Goal: Check status: Check status

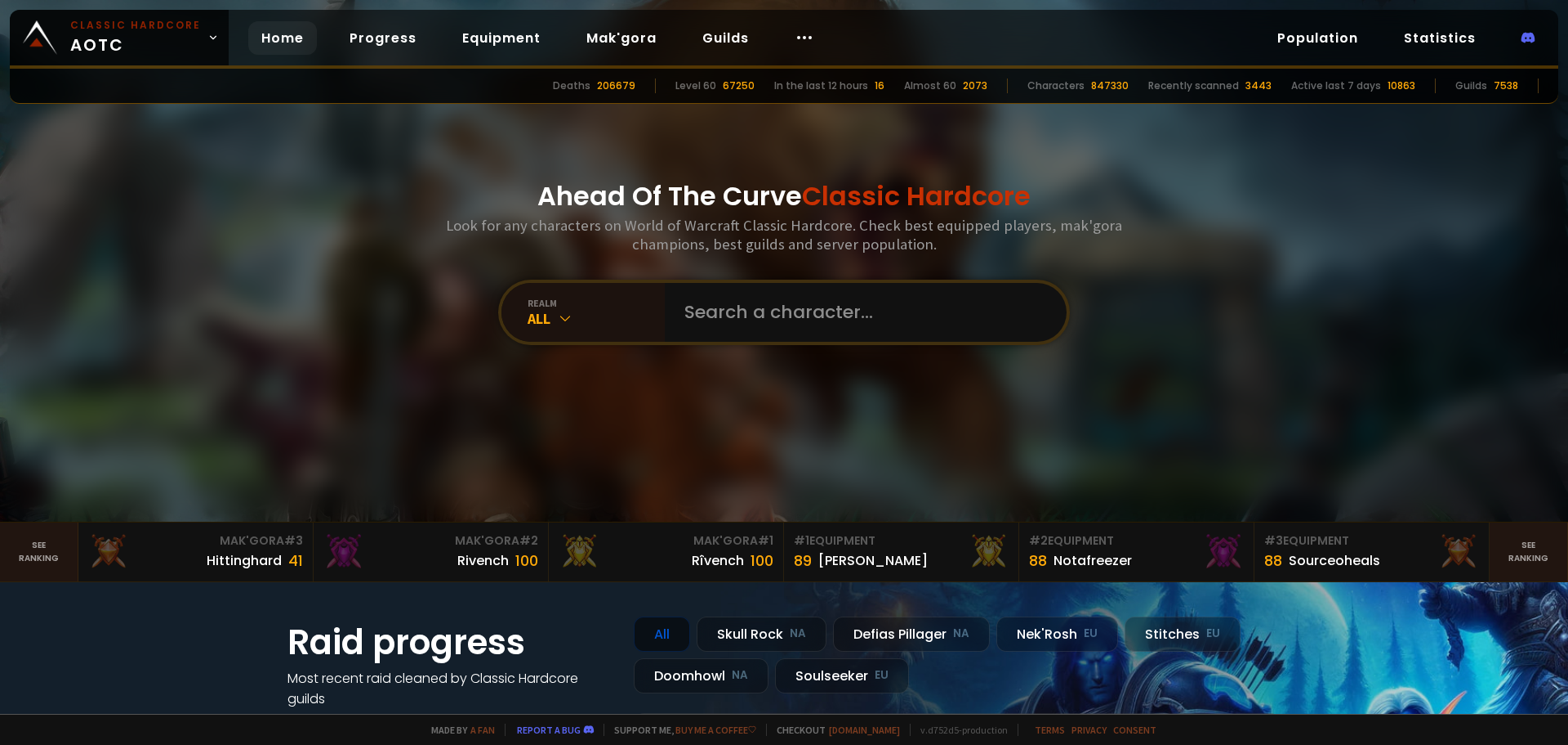
click at [716, 311] on input "text" at bounding box center [861, 312] width 373 height 59
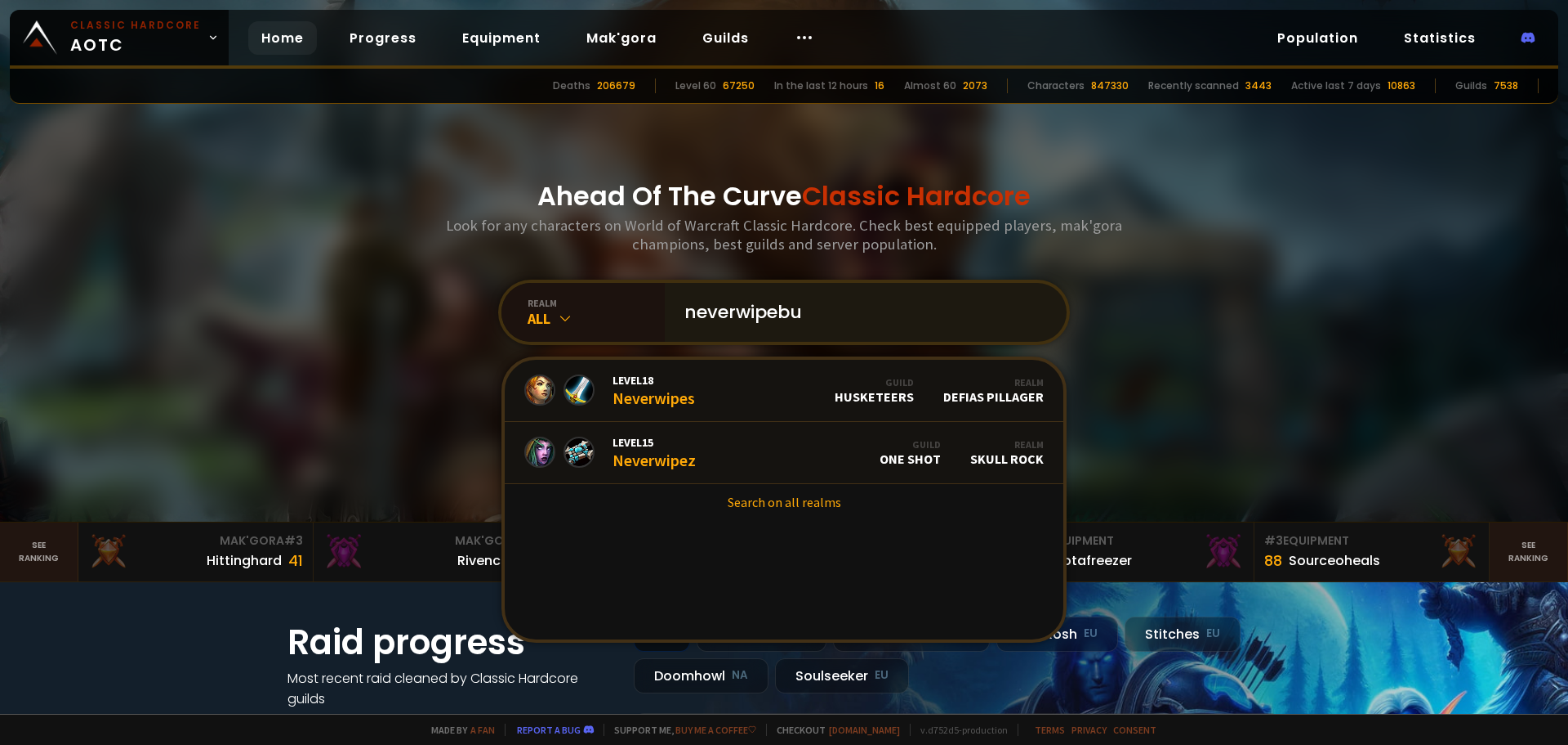
type input "neverwipebum"
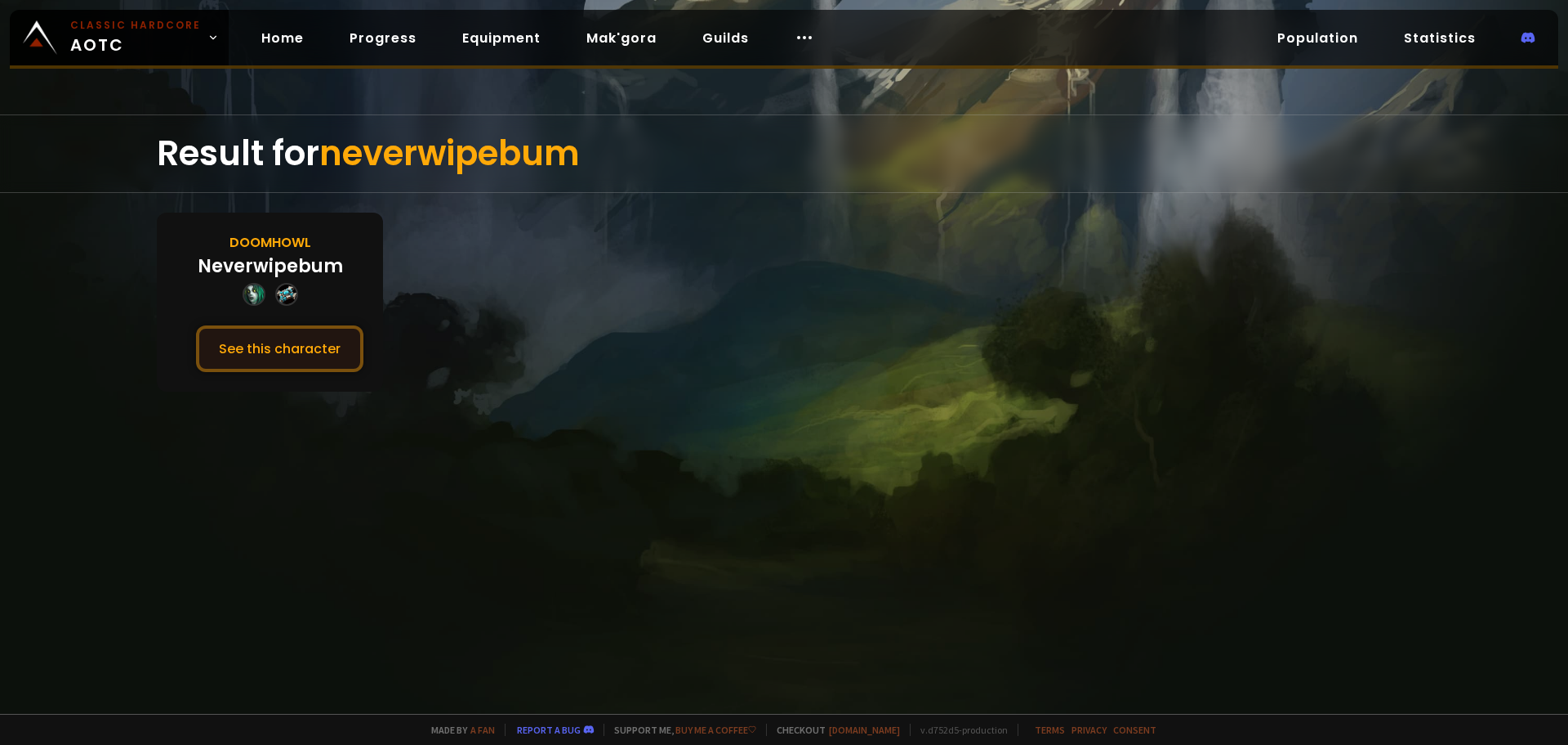
click at [245, 345] on button "See this character" at bounding box center [280, 348] width 167 height 47
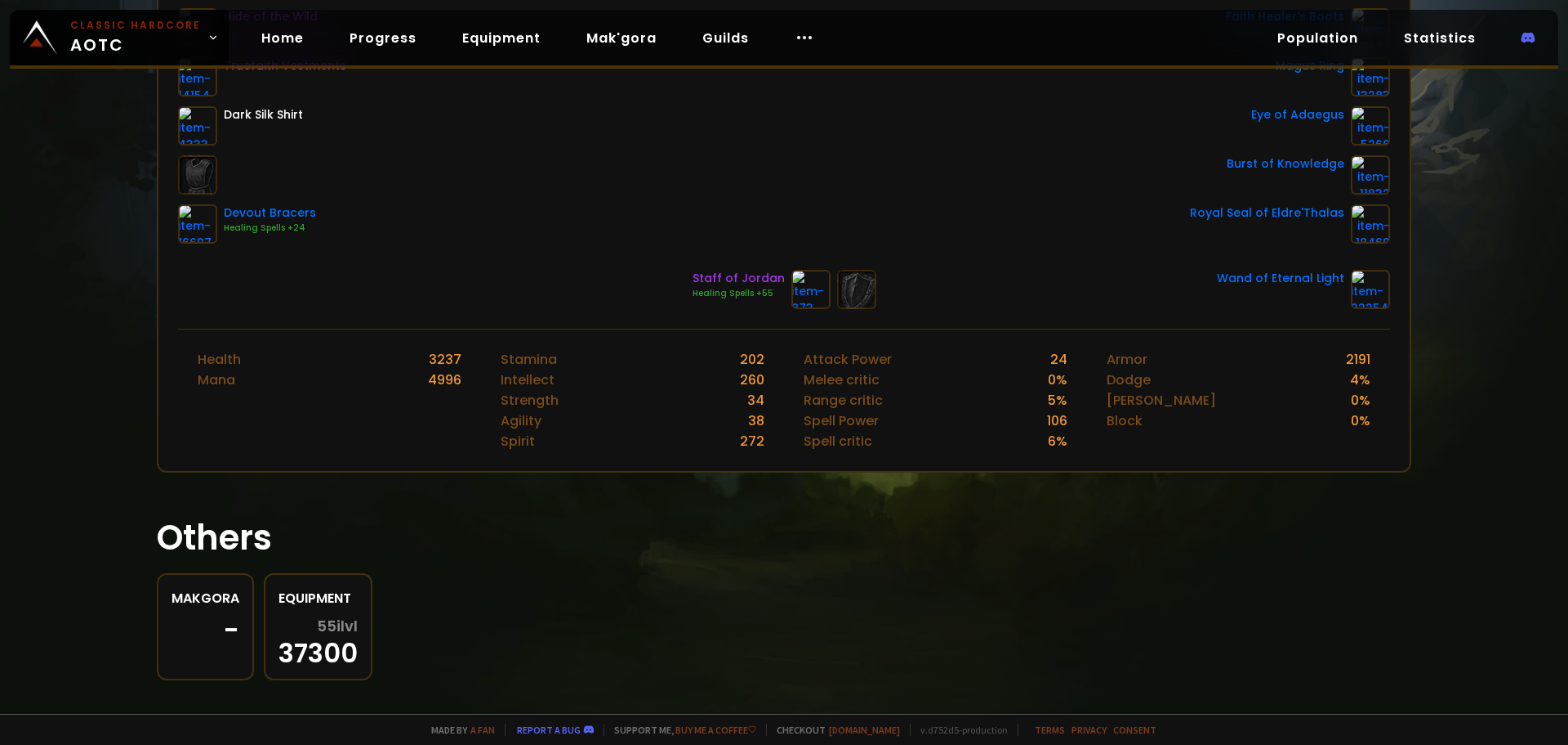
scroll to position [469, 0]
